Goal: Information Seeking & Learning: Find specific fact

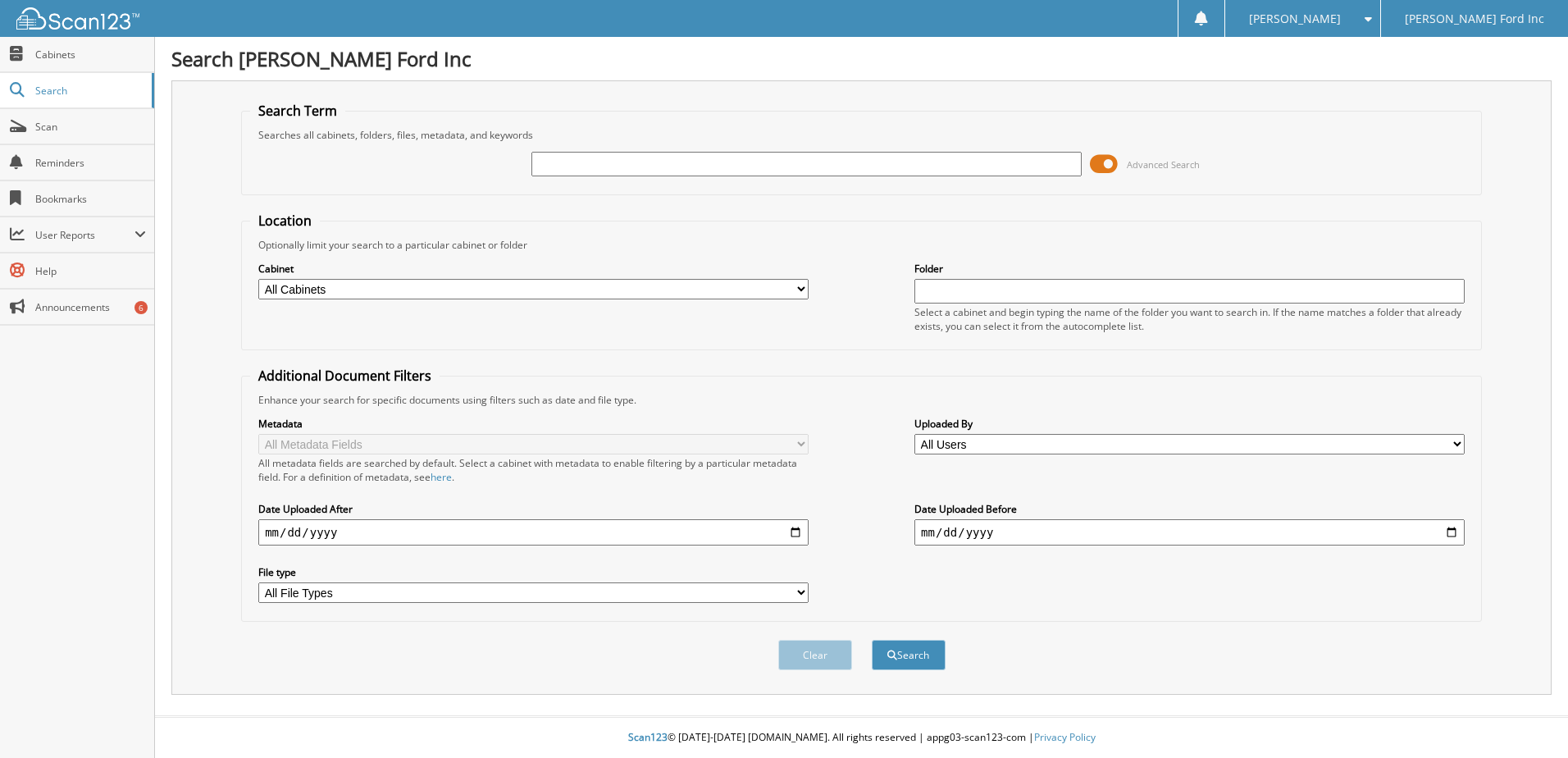
click at [1096, 177] on div "Advanced Search" at bounding box center [861, 163] width 1223 height 44
click at [1096, 174] on span at bounding box center [1104, 164] width 28 height 24
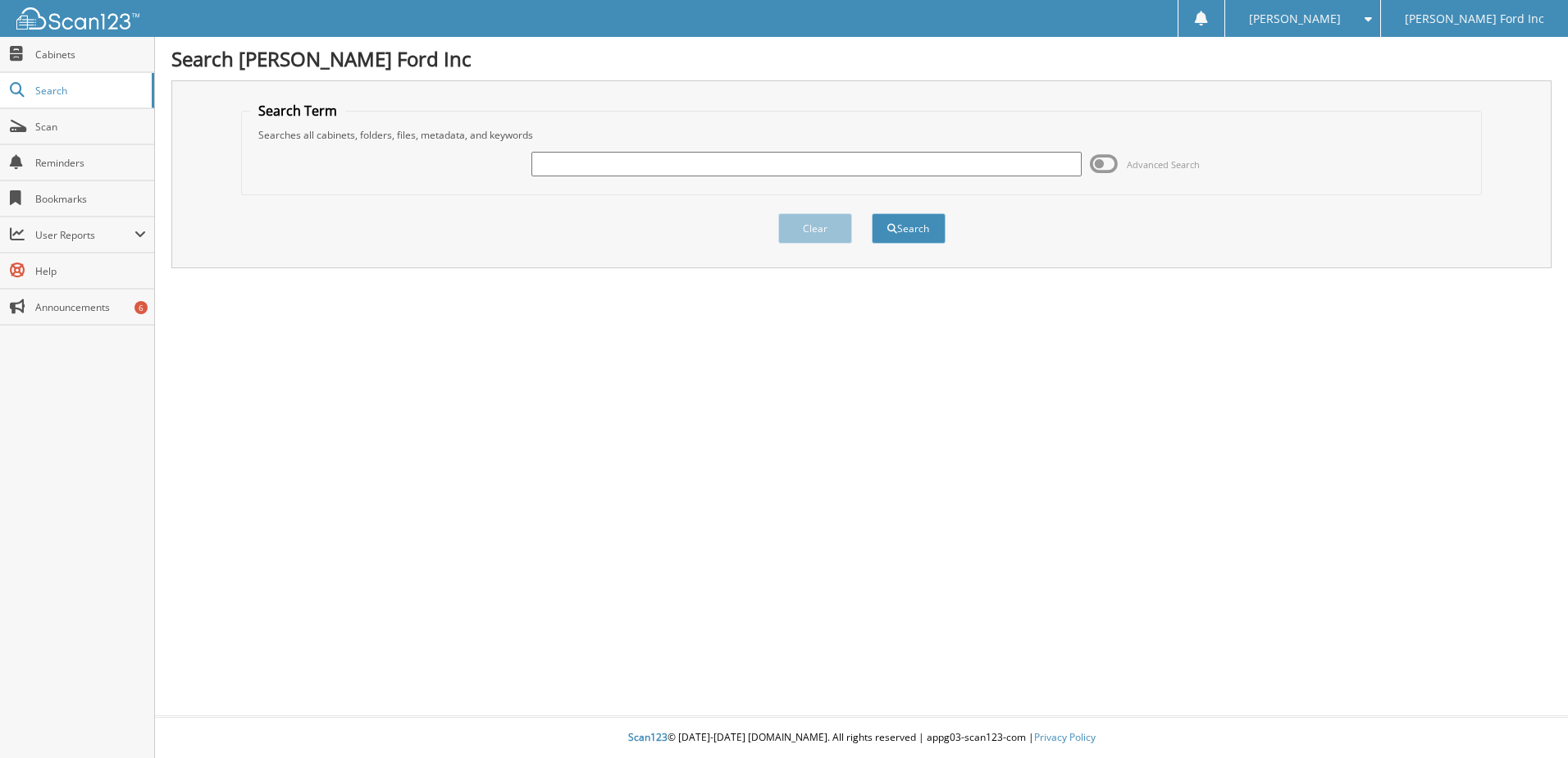
click at [978, 170] on input "text" at bounding box center [806, 164] width 550 height 24
type input "4R9B0329"
click at [872, 214] on button "Search" at bounding box center [908, 229] width 74 height 30
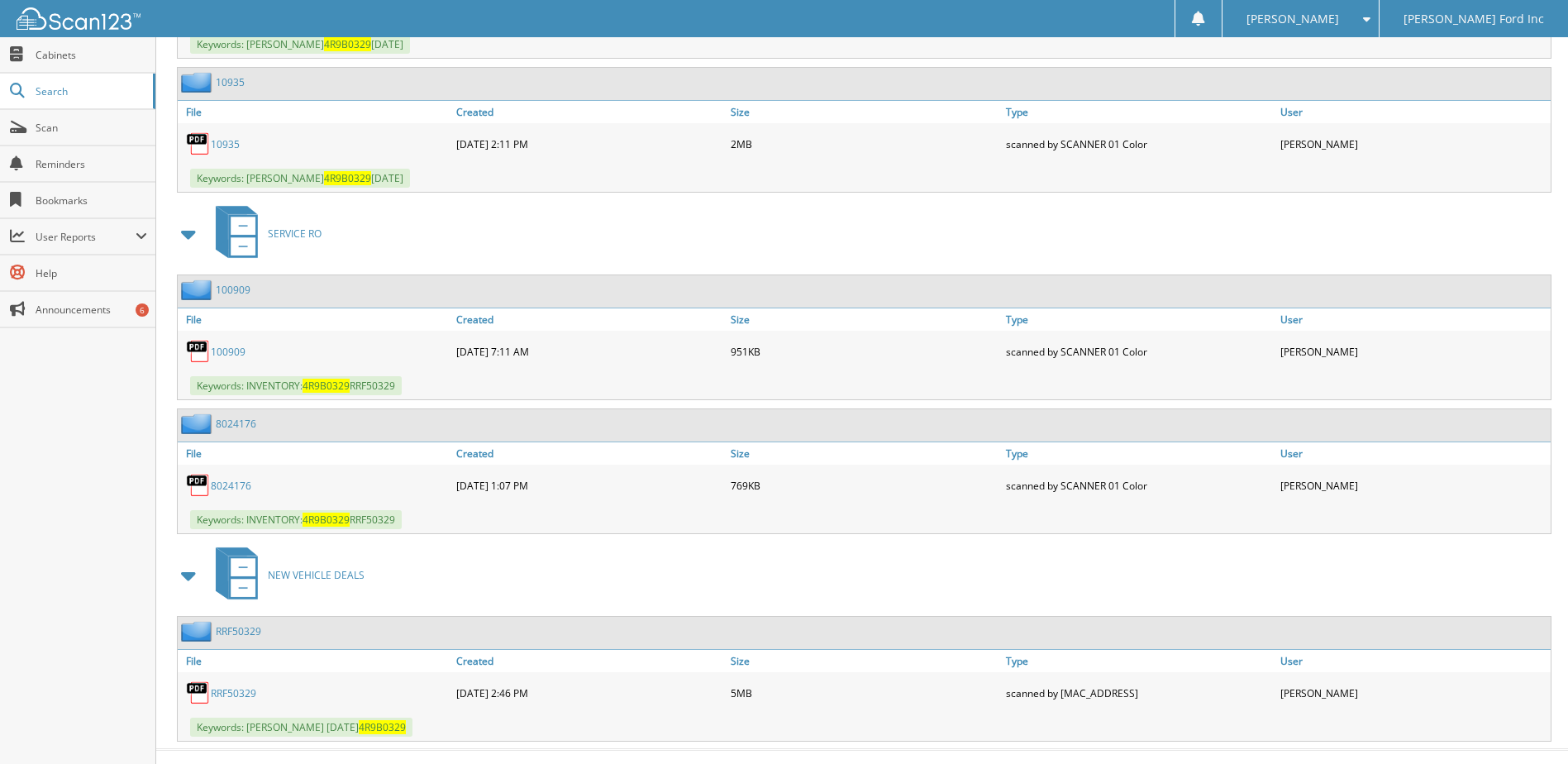
scroll to position [1591, 0]
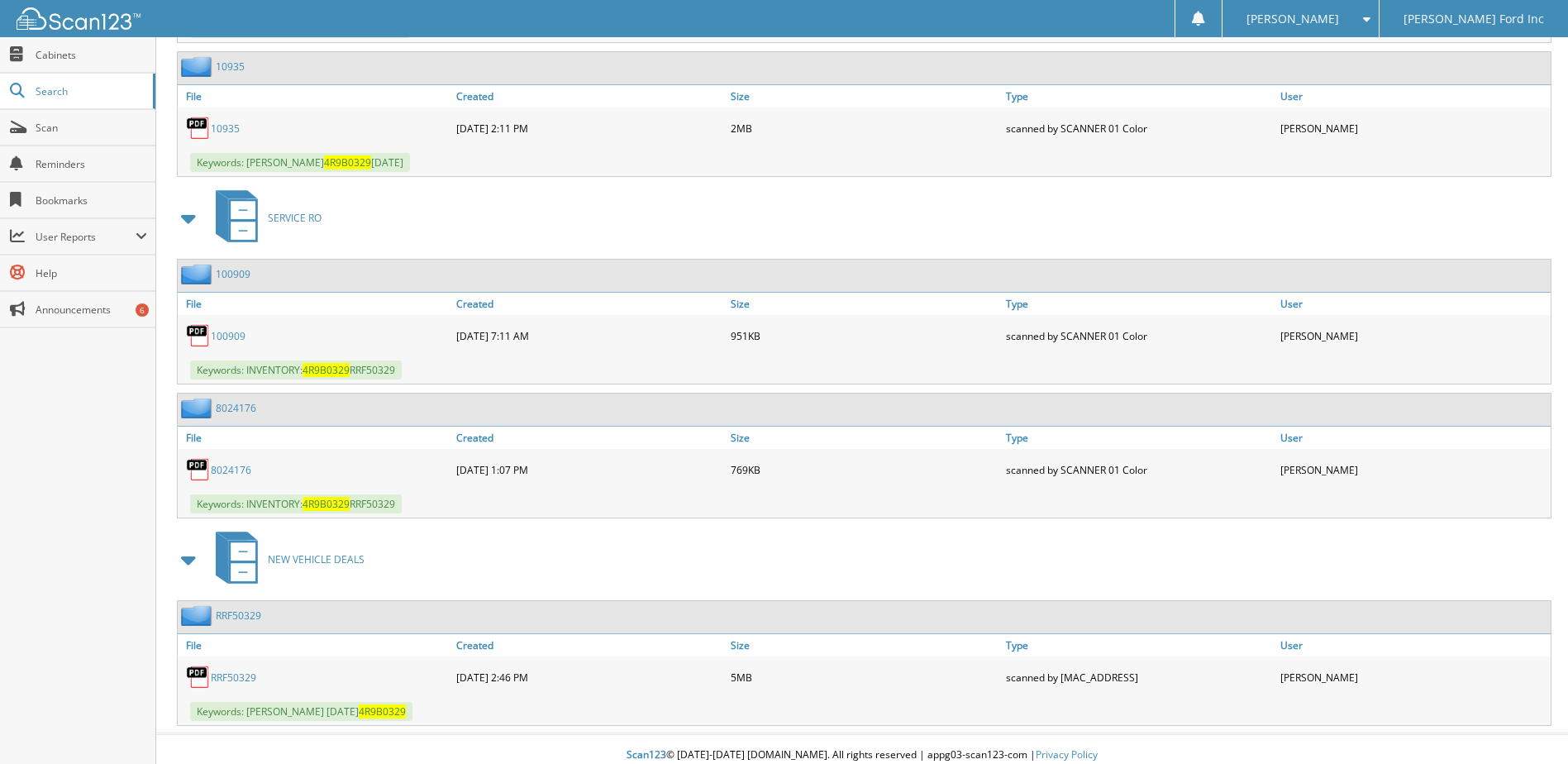
click at [244, 684] on link "RRF50329" at bounding box center [233, 677] width 45 height 14
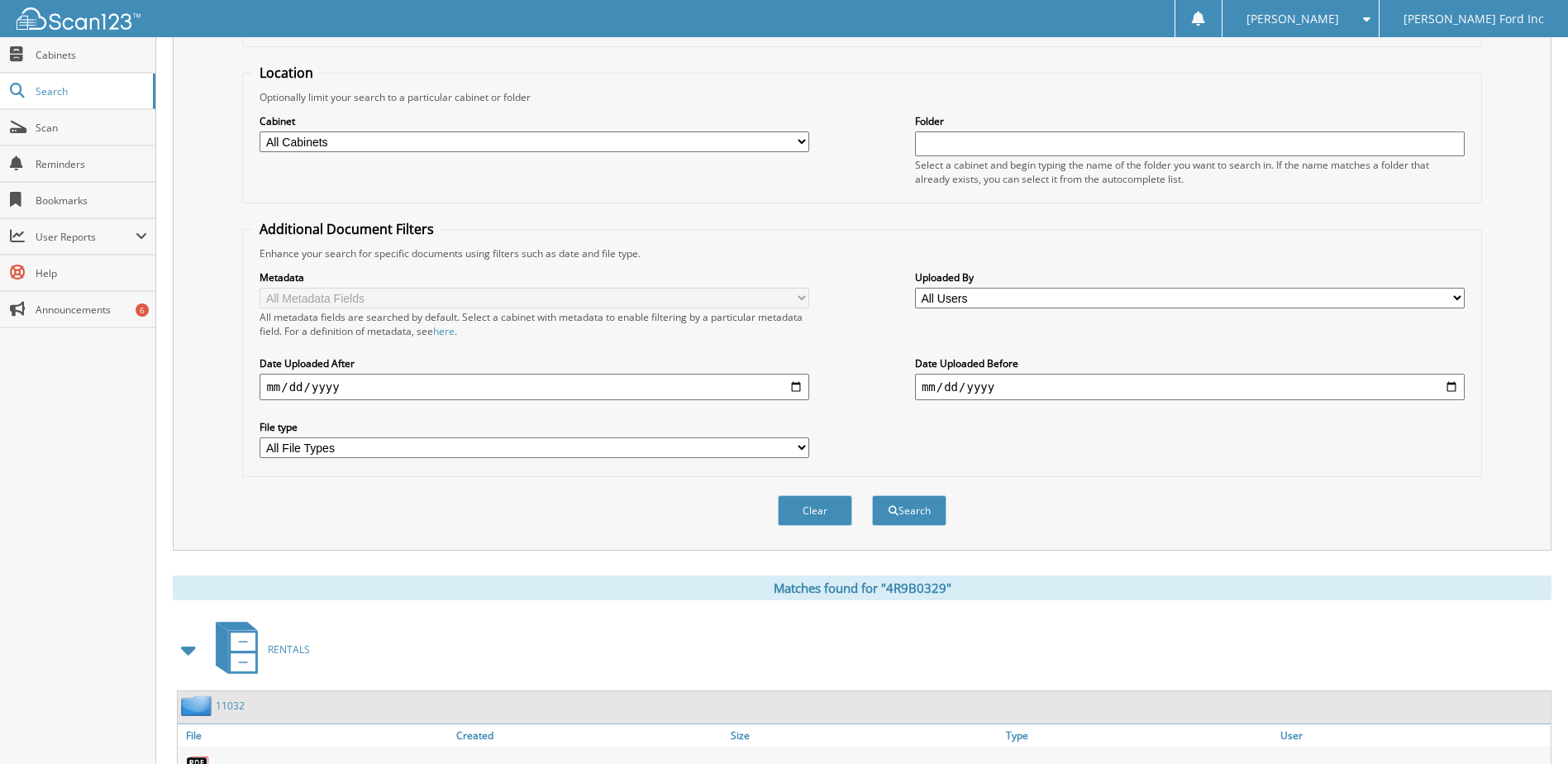
scroll to position [22, 0]
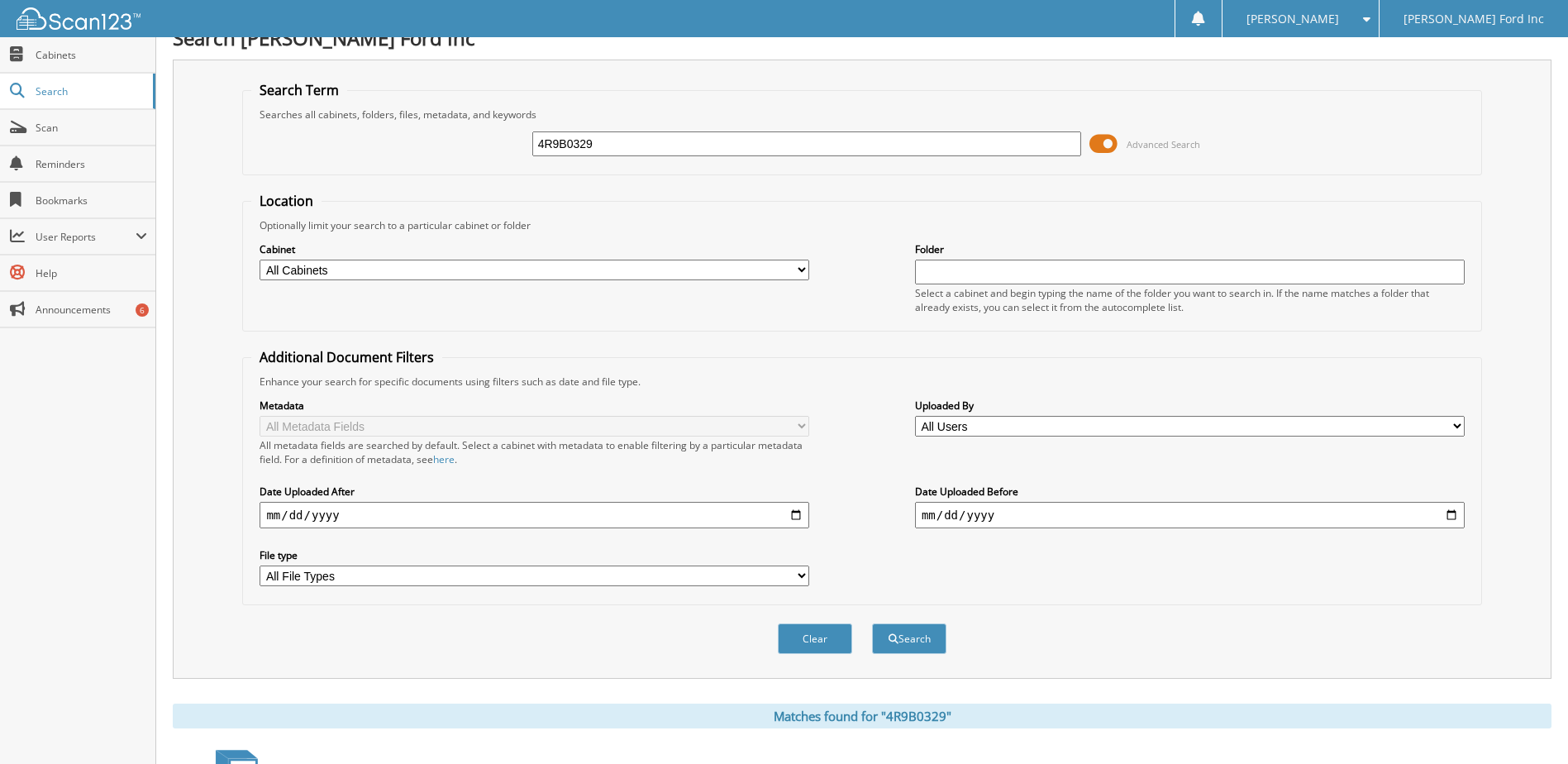
click at [699, 148] on input "4R9B0329" at bounding box center [808, 144] width 550 height 25
type input "RWG27537"
click at [872, 623] on button "Search" at bounding box center [909, 638] width 75 height 30
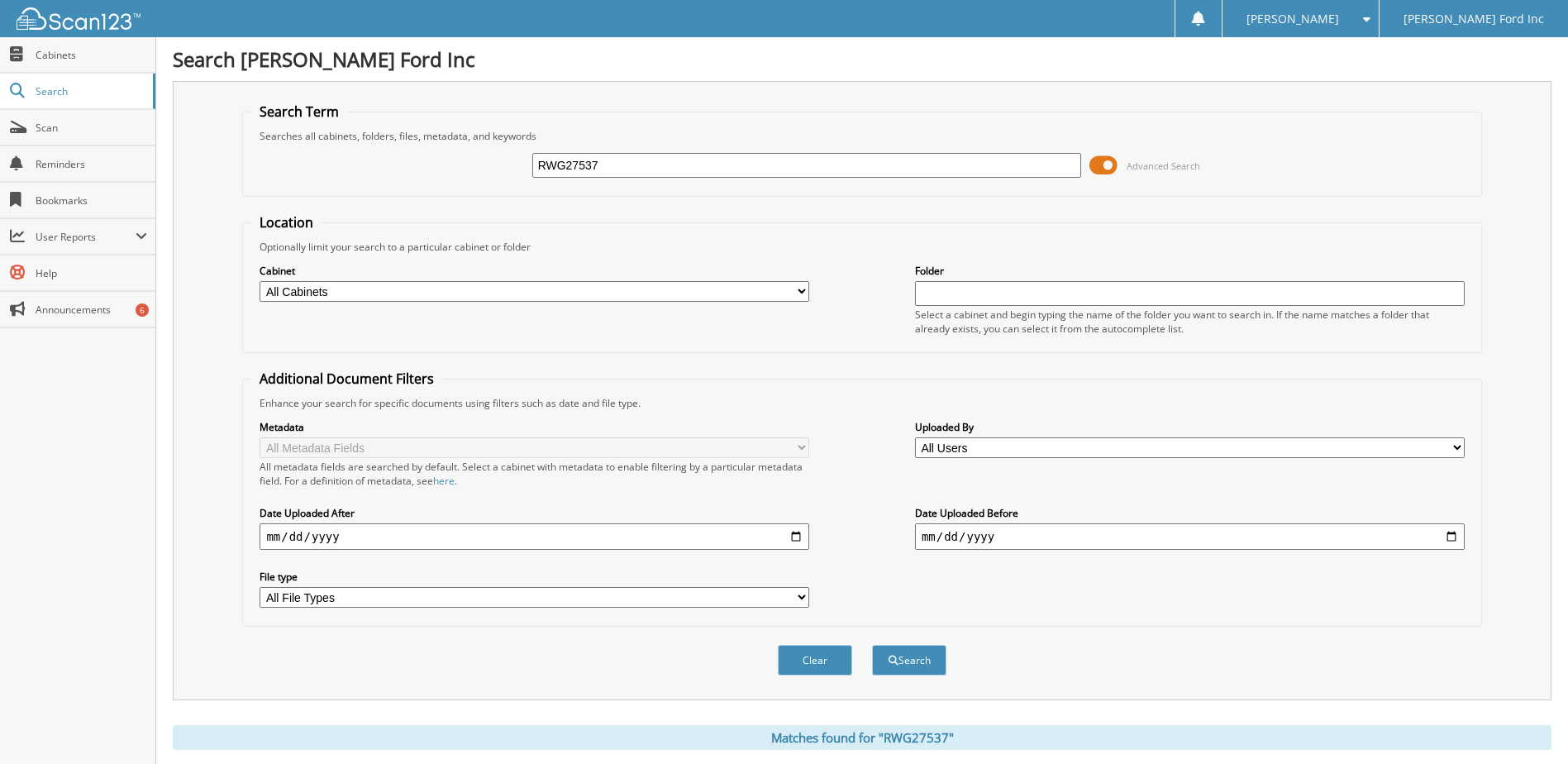
click at [654, 147] on div "RWG27537 Advanced Search" at bounding box center [861, 164] width 1220 height 44
click at [646, 160] on input "RWG27537" at bounding box center [808, 165] width 550 height 25
type input "RWG27537B"
click at [872, 645] on button "Search" at bounding box center [909, 660] width 75 height 30
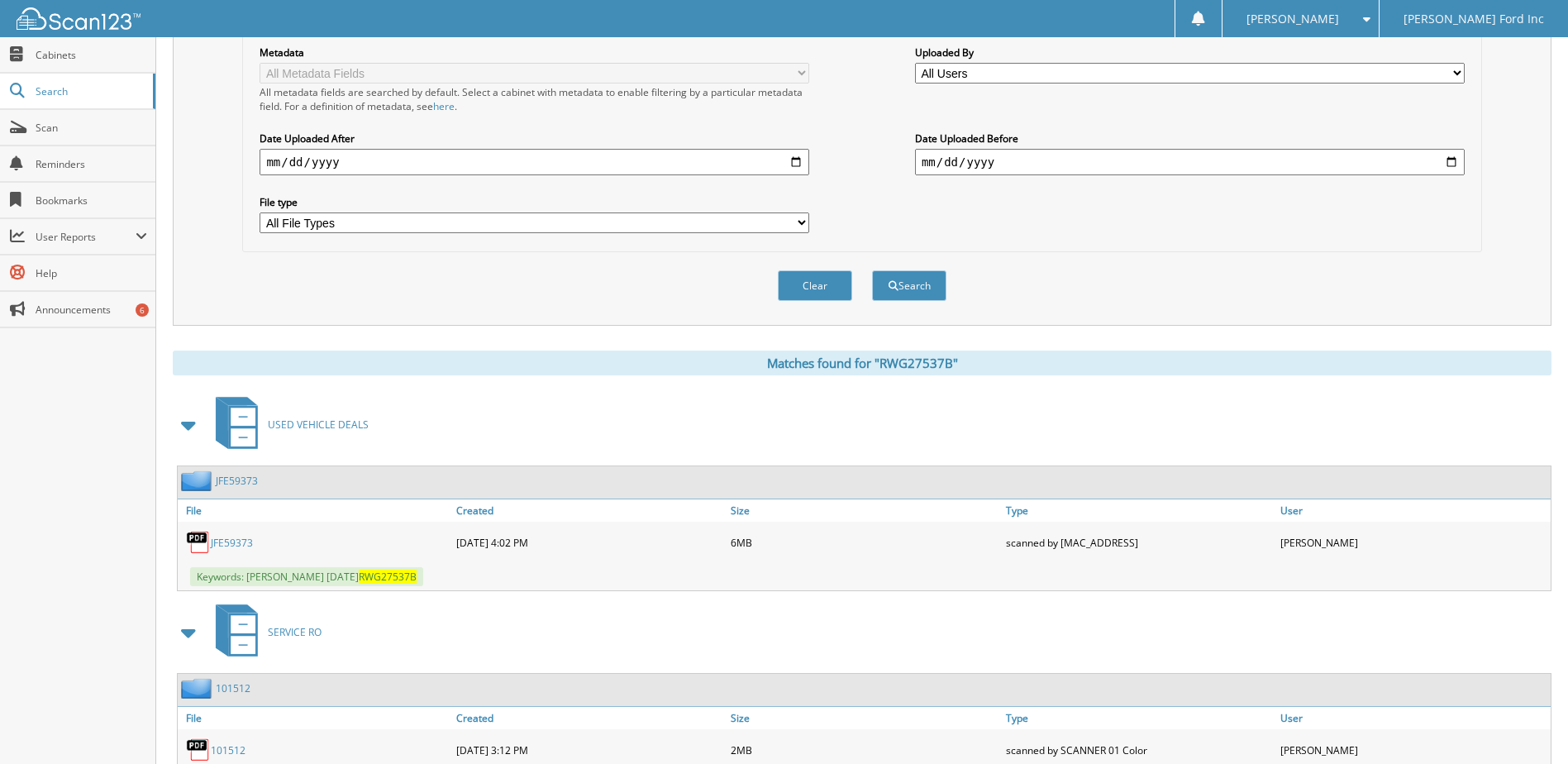
scroll to position [460, 0]
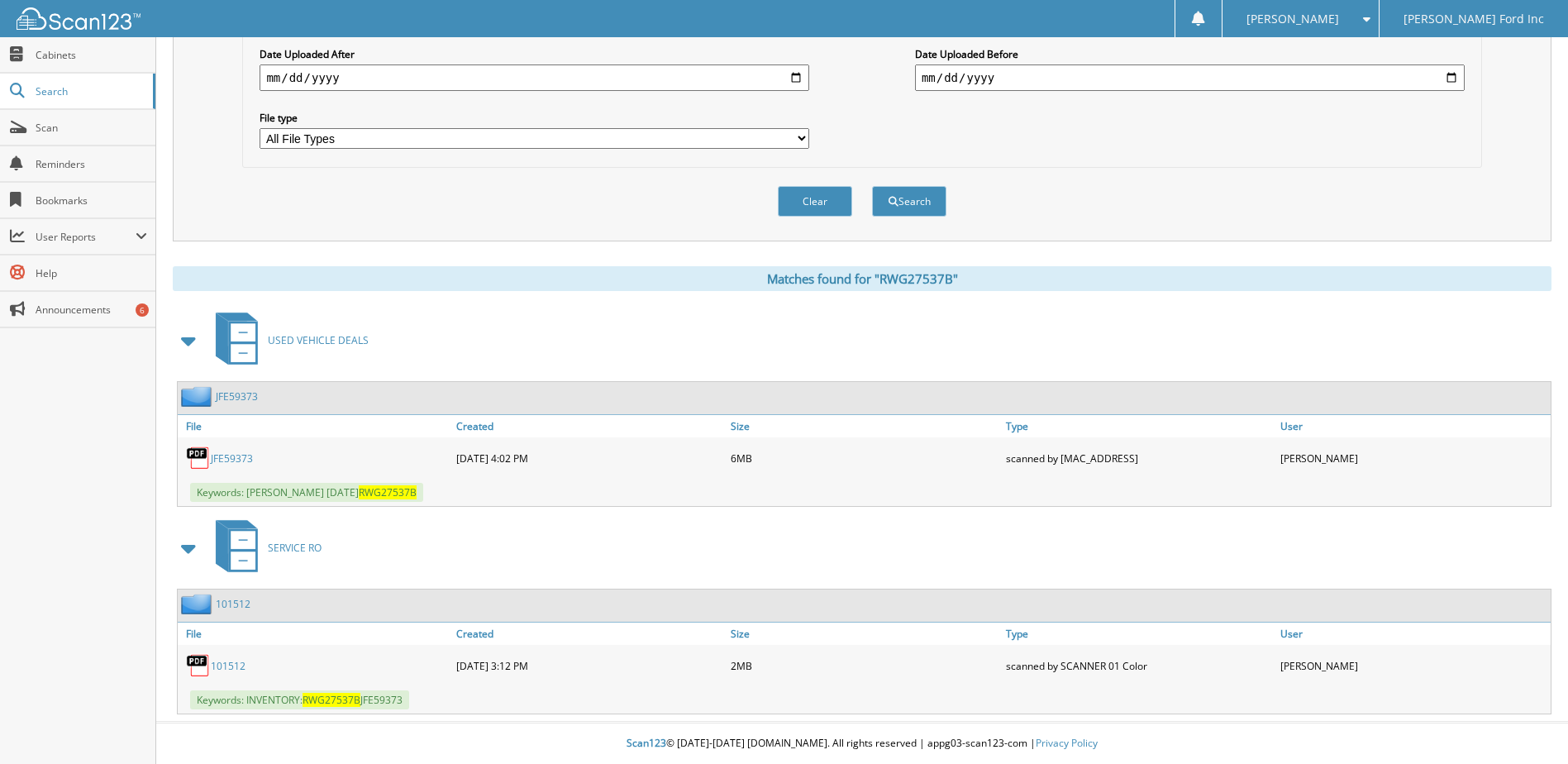
click at [230, 440] on div "JFE59373 [DATE] 4:02 PM 6MB" at bounding box center [863, 458] width 1372 height 42
click at [230, 447] on div "JFE59373" at bounding box center [315, 457] width 275 height 33
click at [229, 453] on link "JFE59373" at bounding box center [231, 458] width 43 height 14
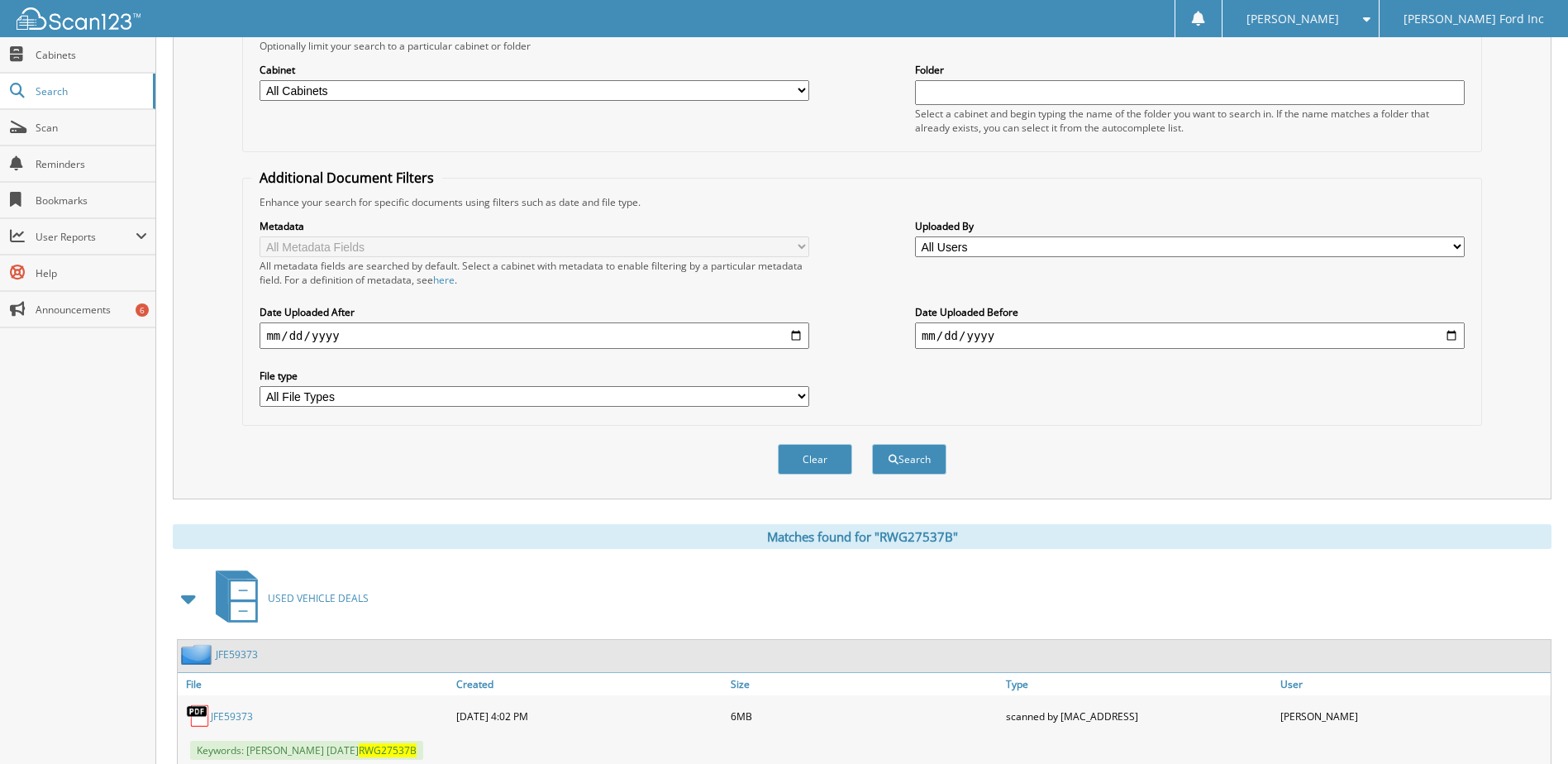
scroll to position [46, 0]
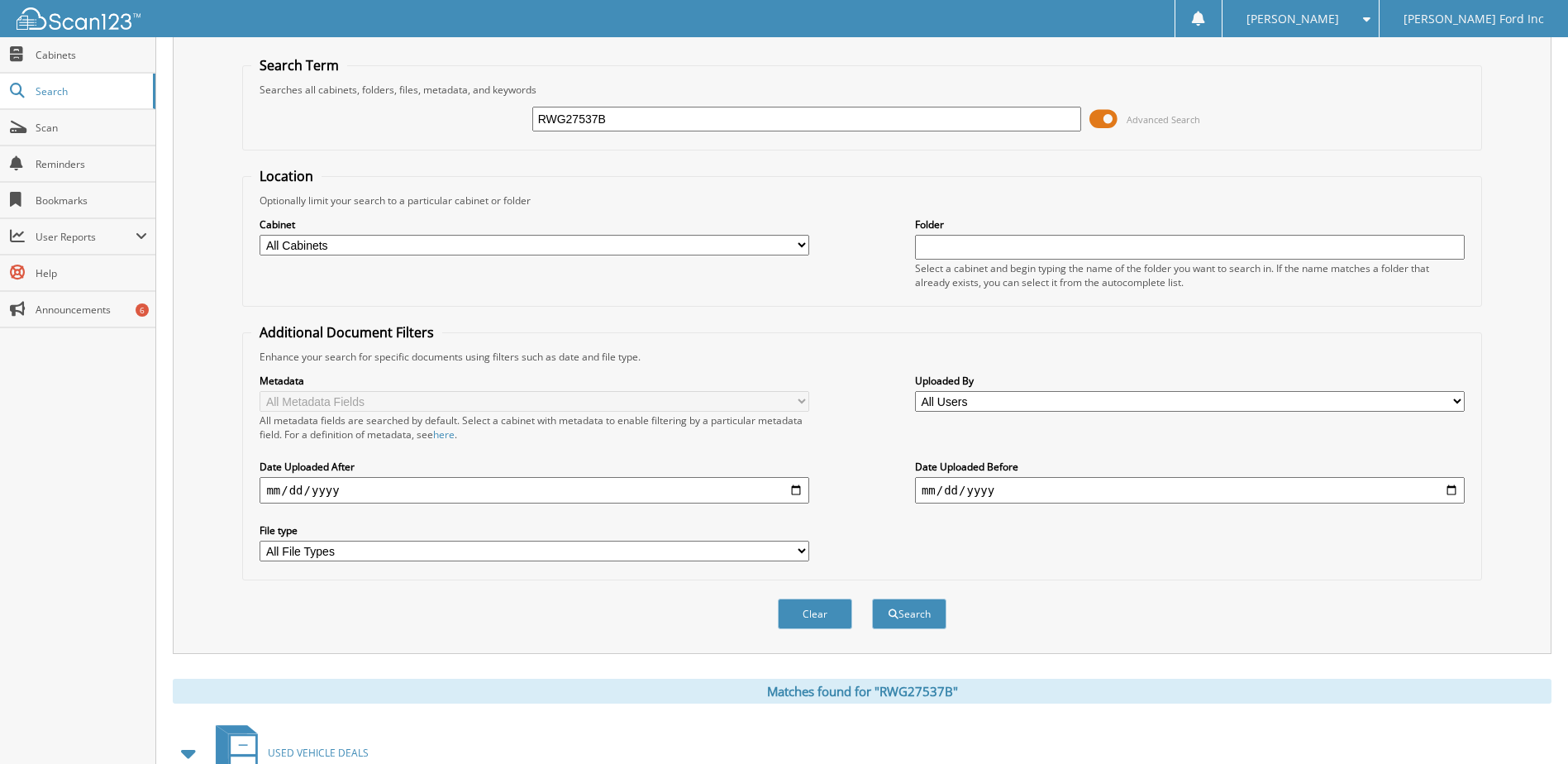
click at [654, 136] on div "RWG27537B Advanced Search" at bounding box center [861, 118] width 1220 height 44
click at [655, 127] on input "RWG27537B" at bounding box center [808, 119] width 550 height 25
type input "SRA76210"
click at [872, 599] on button "Search" at bounding box center [909, 614] width 75 height 30
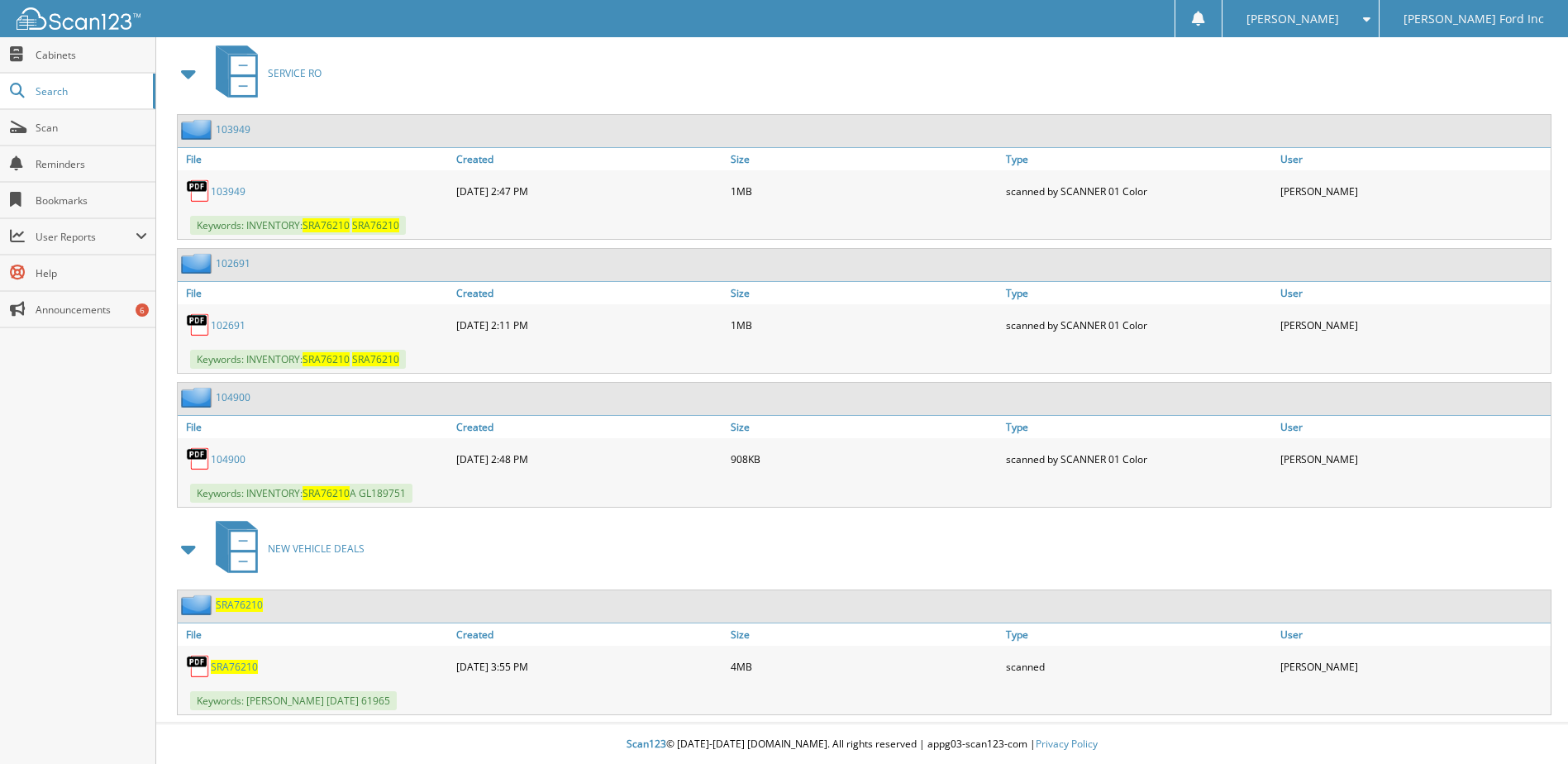
scroll to position [727, 0]
click at [229, 677] on div "SRA76210" at bounding box center [315, 665] width 275 height 33
click at [229, 666] on span "SRA76210" at bounding box center [234, 665] width 47 height 14
click at [211, 658] on link "SRA76210" at bounding box center [234, 665] width 47 height 14
